Goal: Find specific page/section: Find specific page/section

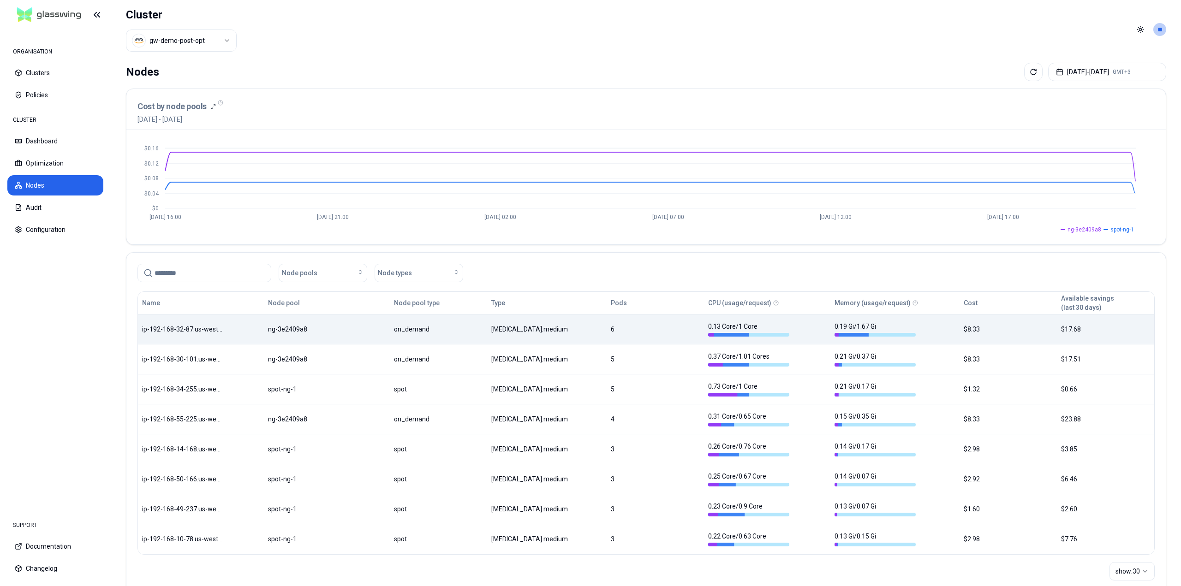
scroll to position [28, 0]
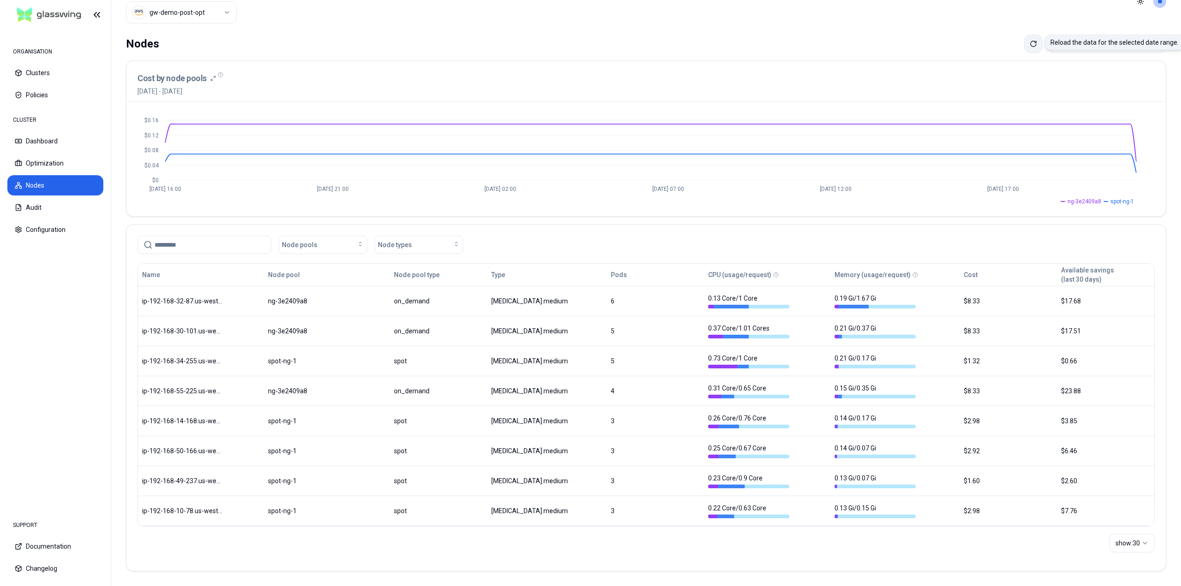
click at [1031, 44] on icon at bounding box center [1034, 44] width 6 height 6
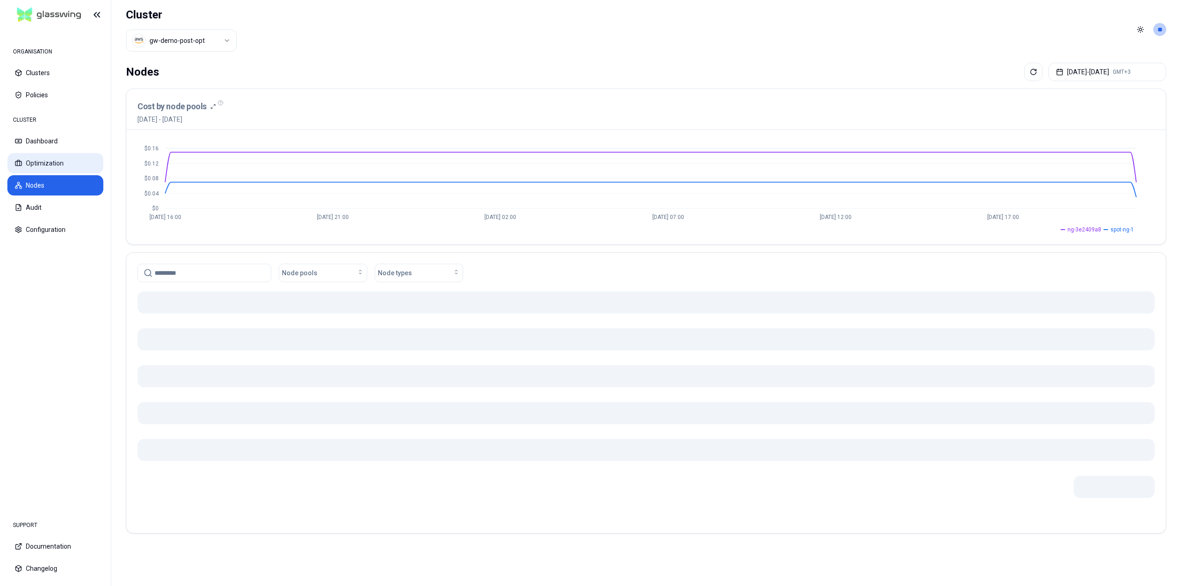
click at [39, 161] on button "Optimization" at bounding box center [55, 163] width 96 height 20
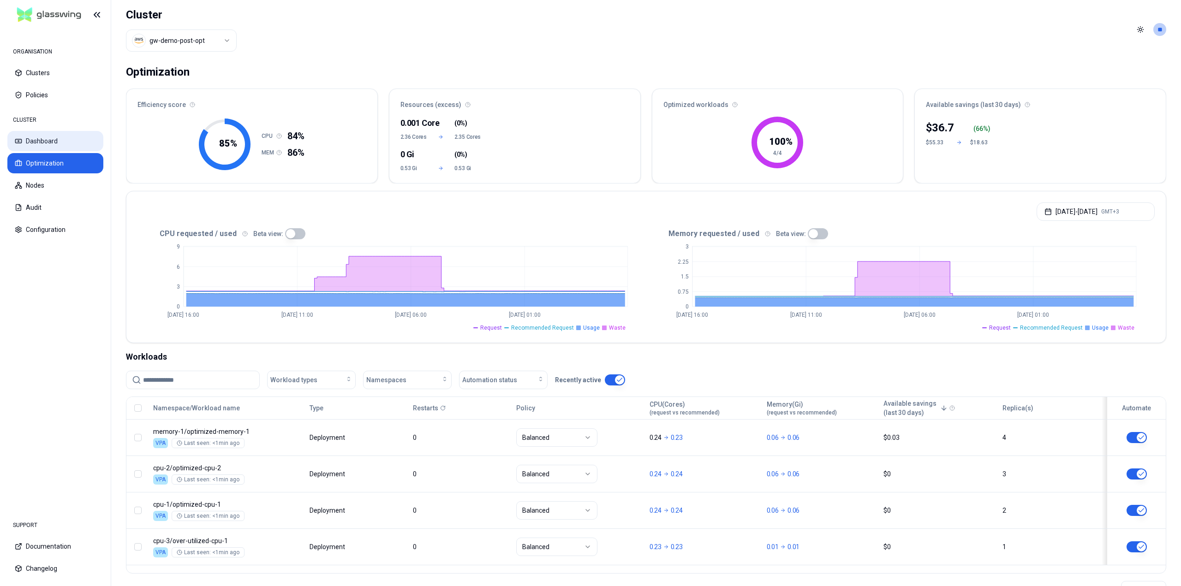
click at [48, 139] on button "Dashboard" at bounding box center [55, 141] width 96 height 20
